Goal: Find specific page/section: Find specific page/section

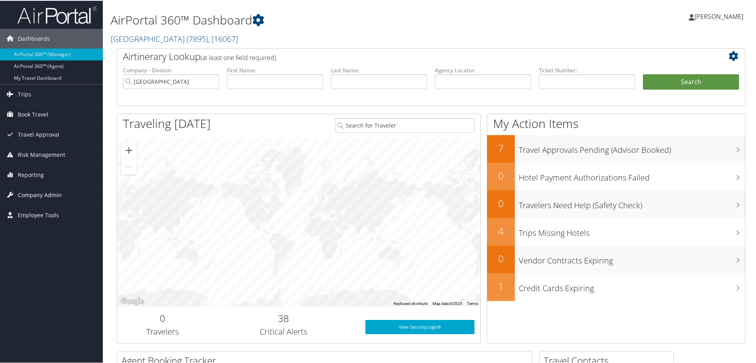
click at [37, 196] on span "Company Admin" at bounding box center [40, 195] width 44 height 20
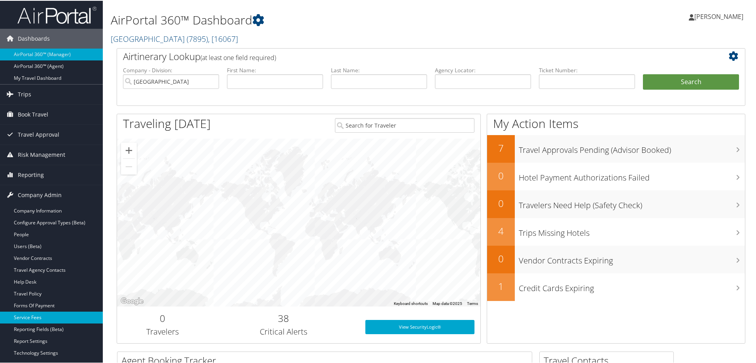
click at [41, 316] on link "Service Fees" at bounding box center [51, 317] width 103 height 12
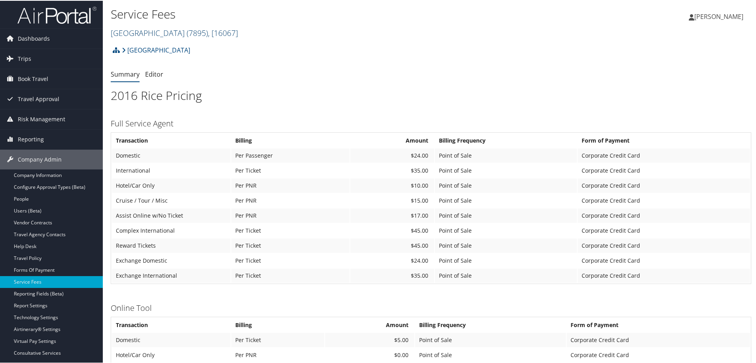
click at [187, 32] on span "( 7895 )" at bounding box center [197, 32] width 21 height 11
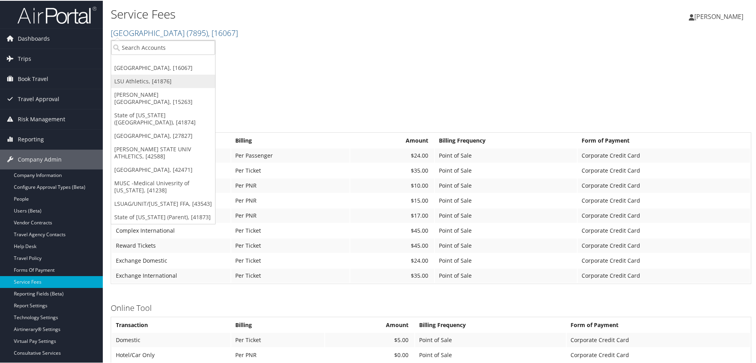
click at [132, 80] on link "LSU Athletics, [41876]" at bounding box center [163, 80] width 104 height 13
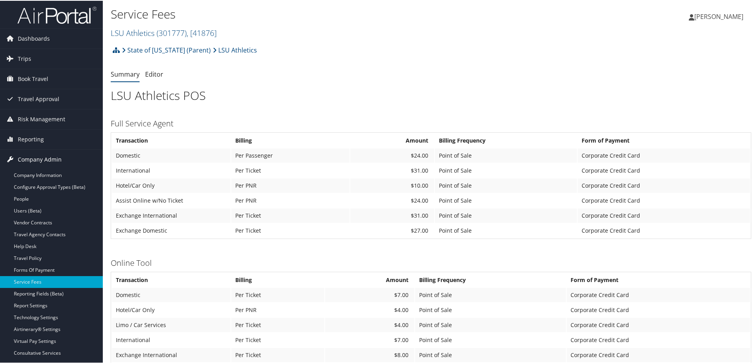
click at [41, 162] on span "Company Admin" at bounding box center [40, 159] width 44 height 20
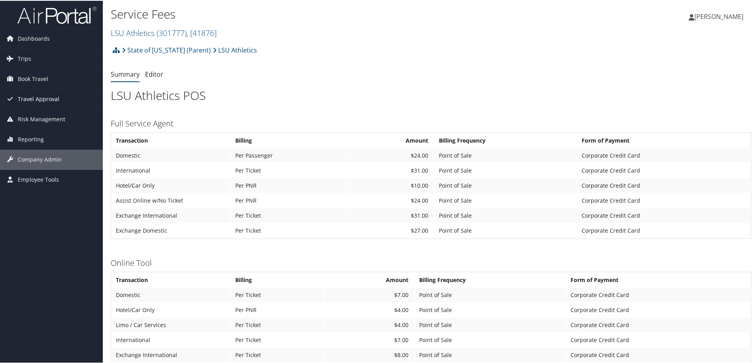
click at [46, 98] on span "Travel Approval" at bounding box center [39, 99] width 42 height 20
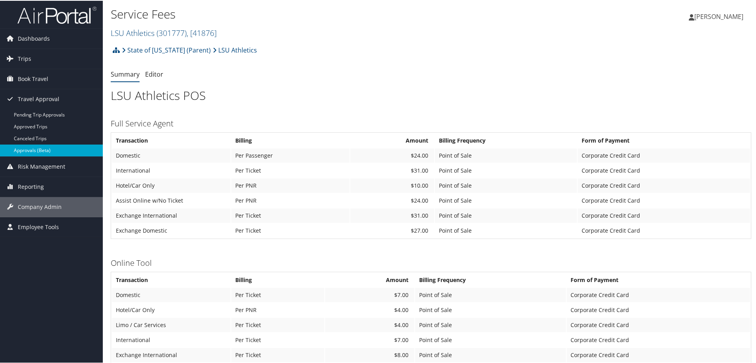
click at [45, 151] on link "Approvals (Beta)" at bounding box center [51, 150] width 103 height 12
